Goal: Transaction & Acquisition: Obtain resource

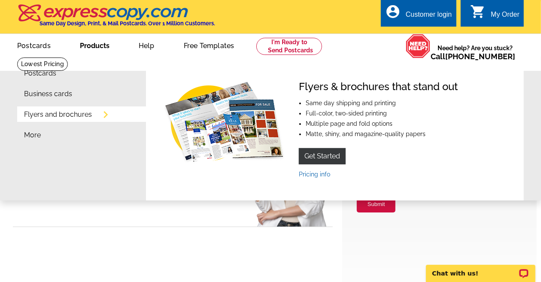
click at [92, 46] on link "Products" at bounding box center [94, 45] width 57 height 20
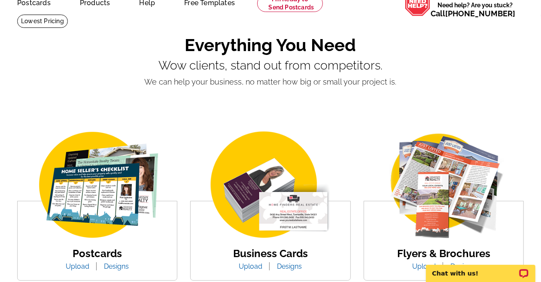
scroll to position [129, 0]
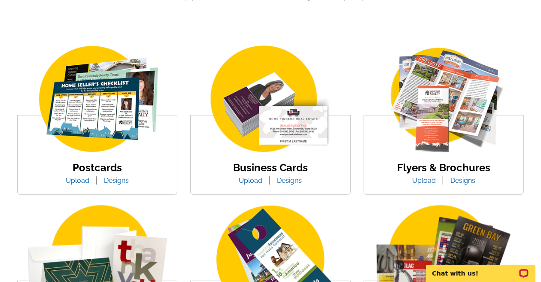
click at [108, 101] on img at bounding box center [97, 99] width 146 height 113
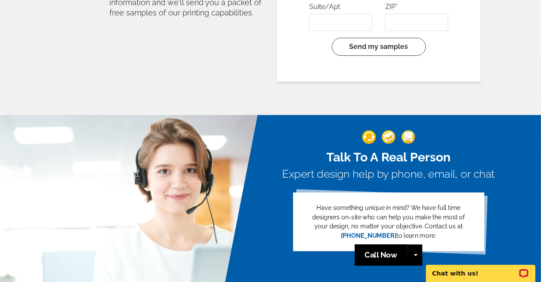
scroll to position [1952, 0]
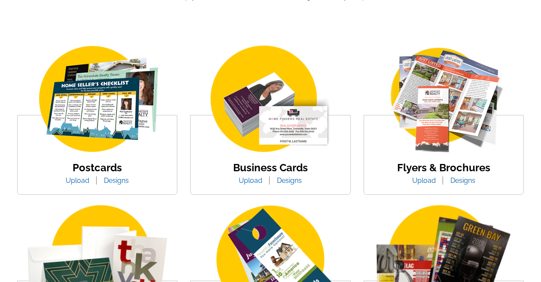
scroll to position [129, 0]
